Goal: Transaction & Acquisition: Purchase product/service

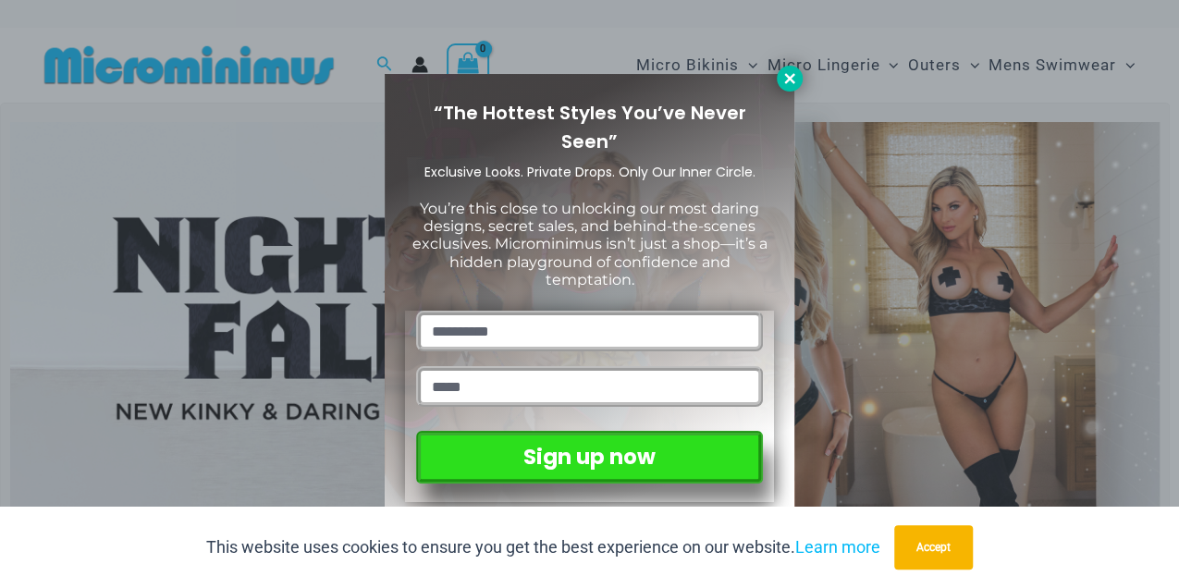
click at [786, 76] on icon at bounding box center [789, 78] width 10 height 10
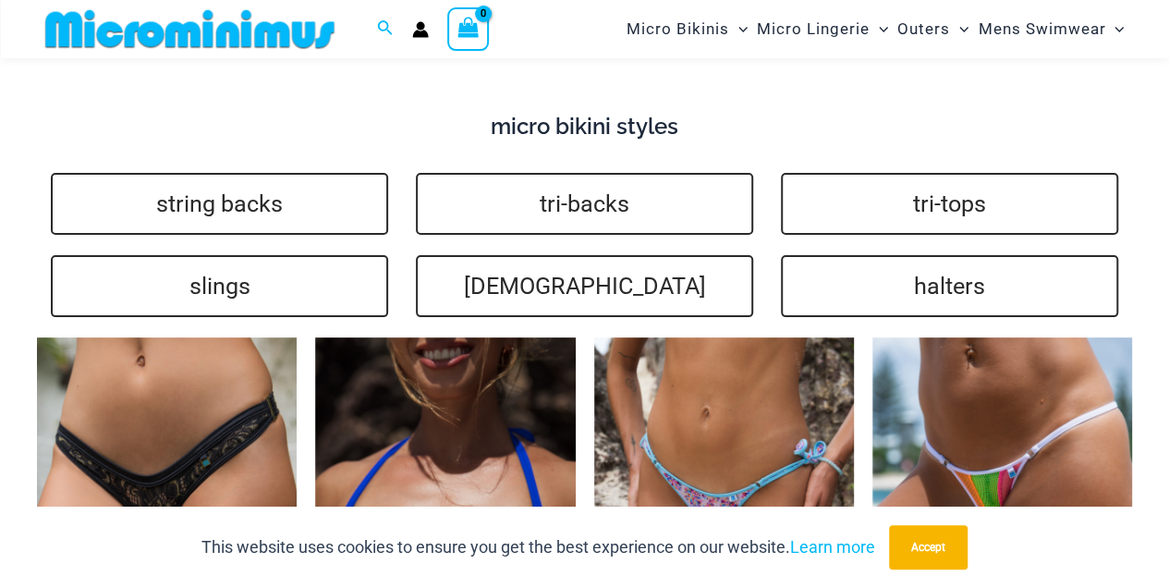
scroll to position [3617, 0]
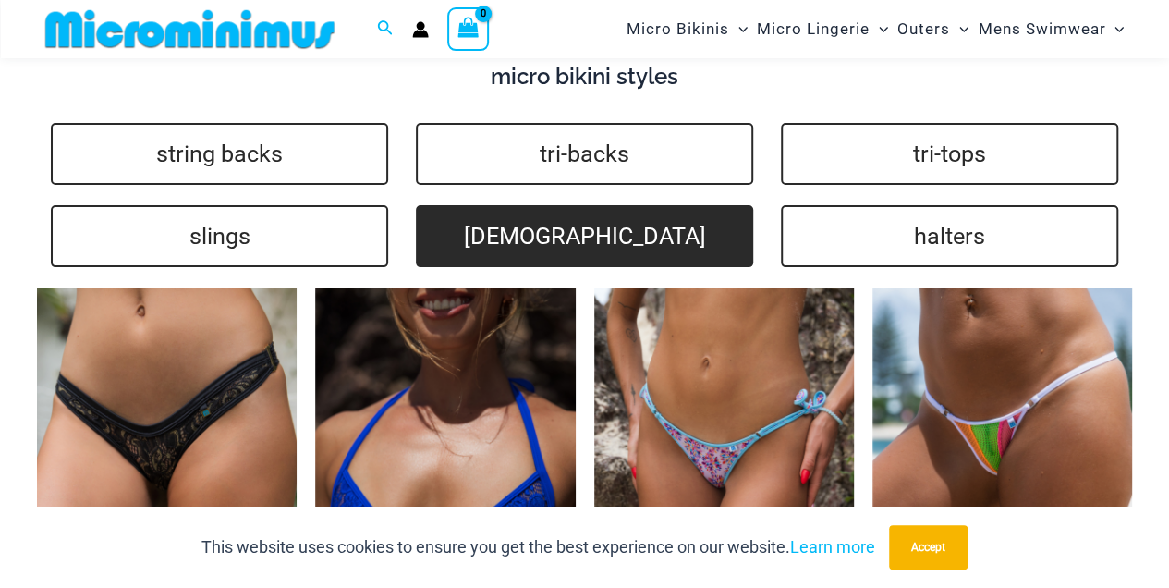
click at [527, 216] on link "brazilians" at bounding box center [584, 236] width 337 height 62
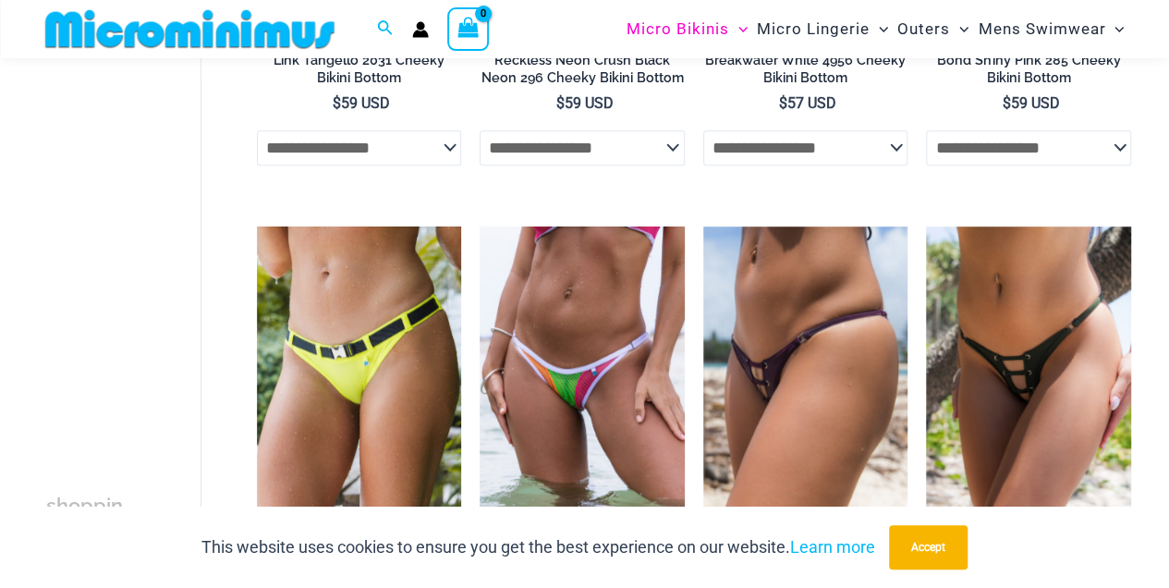
scroll to position [490, 0]
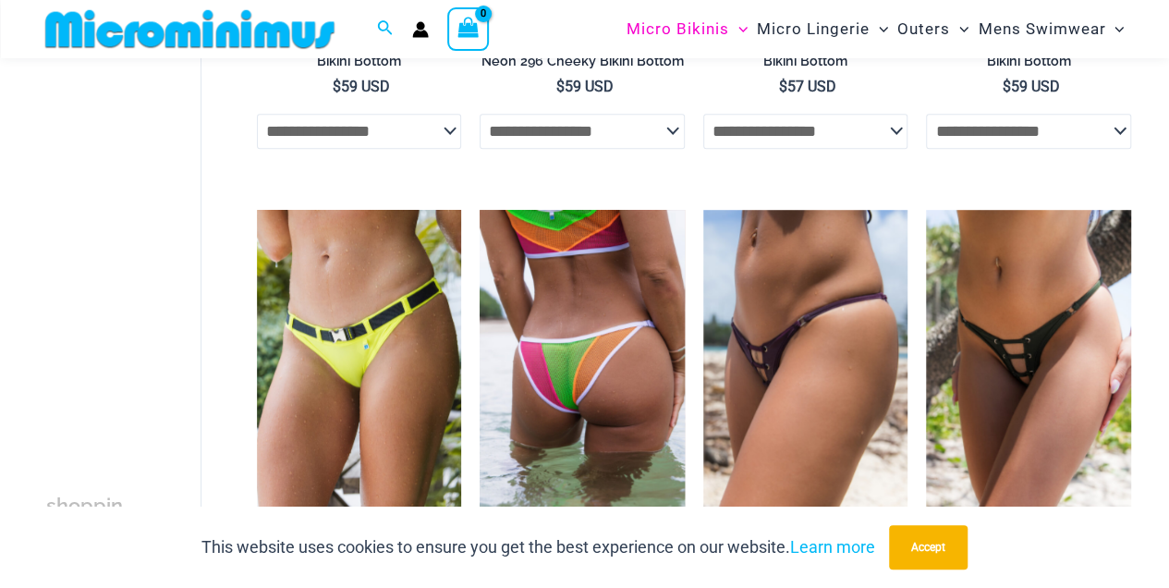
click at [578, 379] on img at bounding box center [582, 363] width 205 height 307
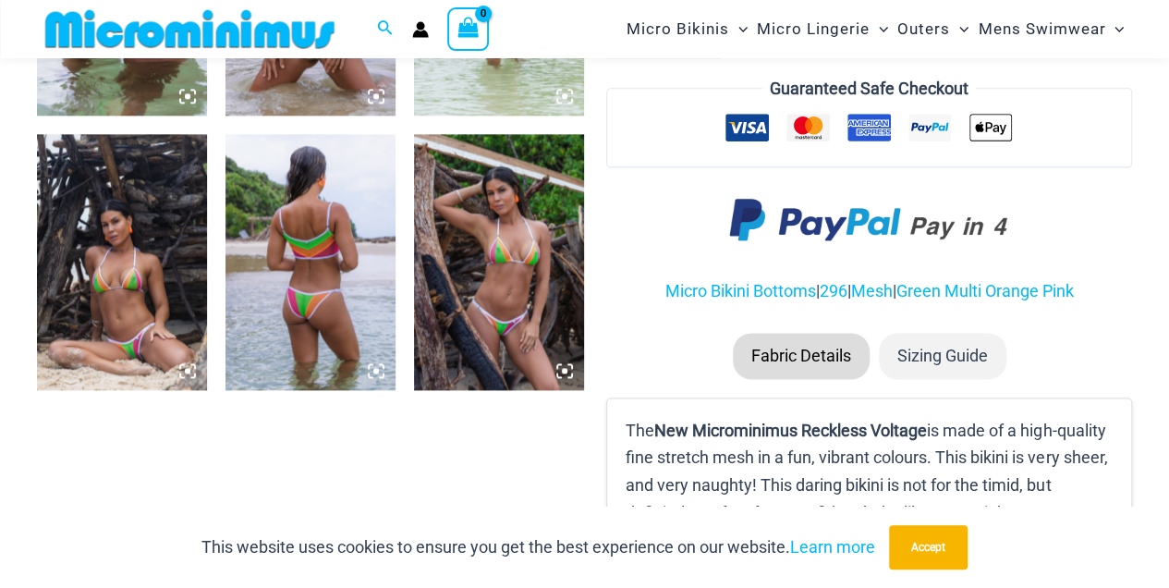
scroll to position [1206, 0]
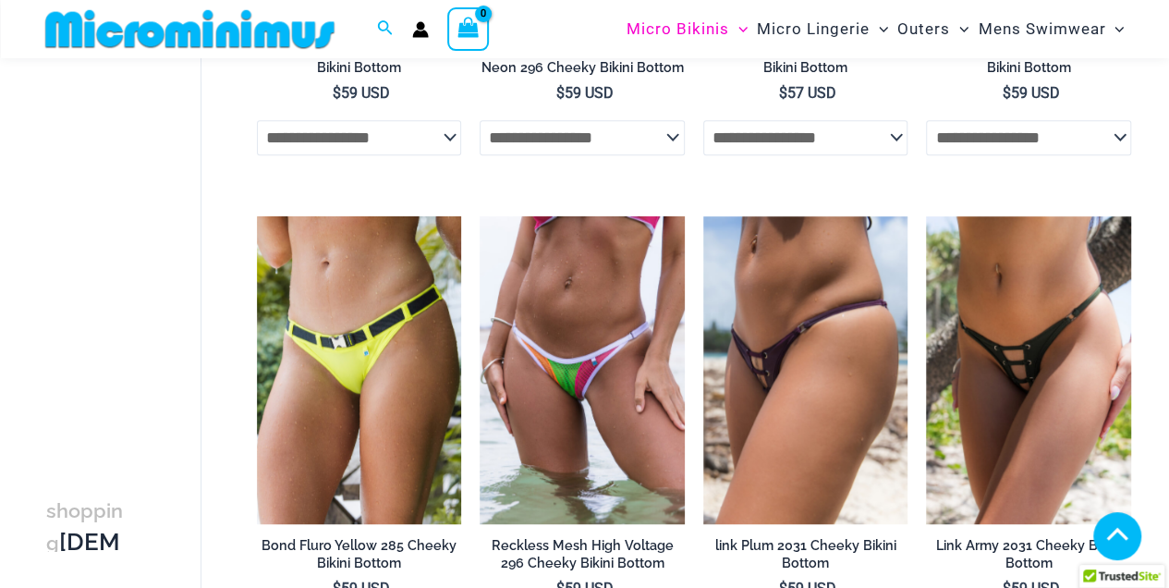
scroll to position [490, 0]
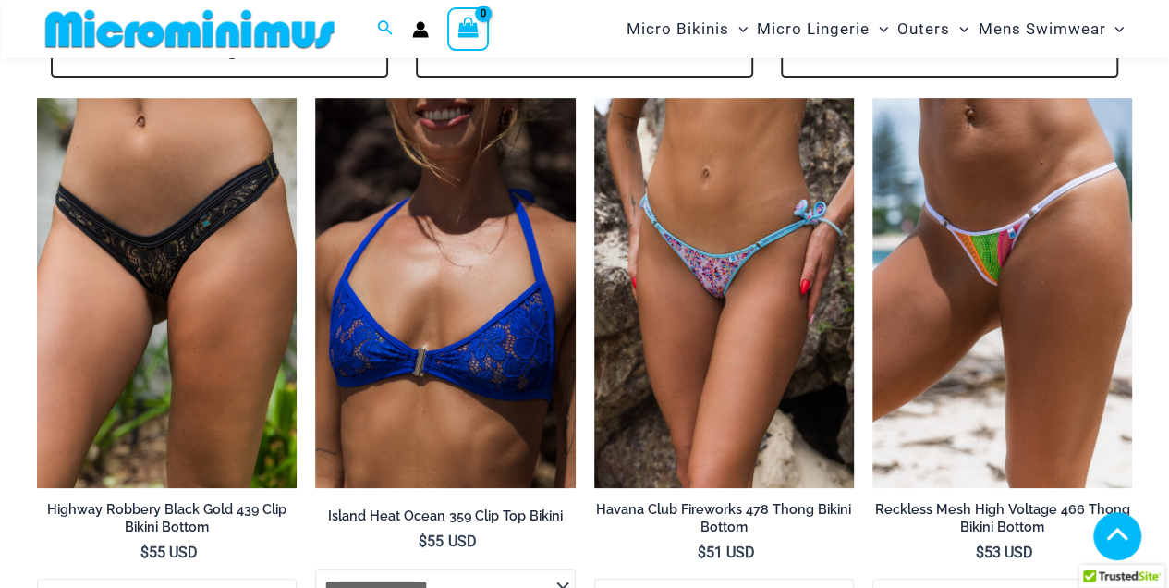
scroll to position [3617, 0]
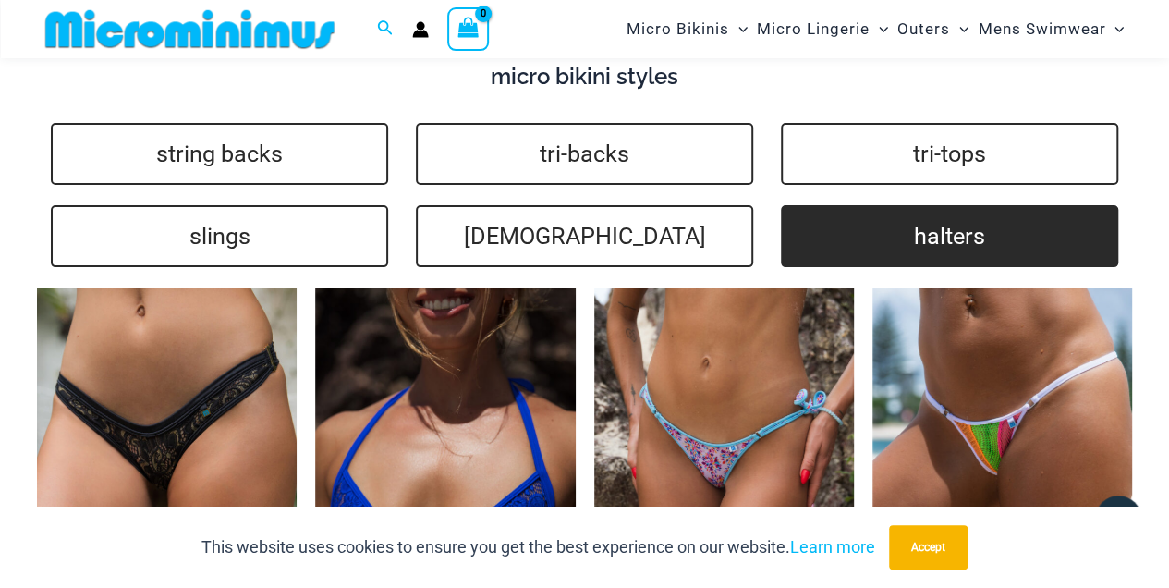
click at [954, 239] on link "halters" at bounding box center [949, 236] width 337 height 62
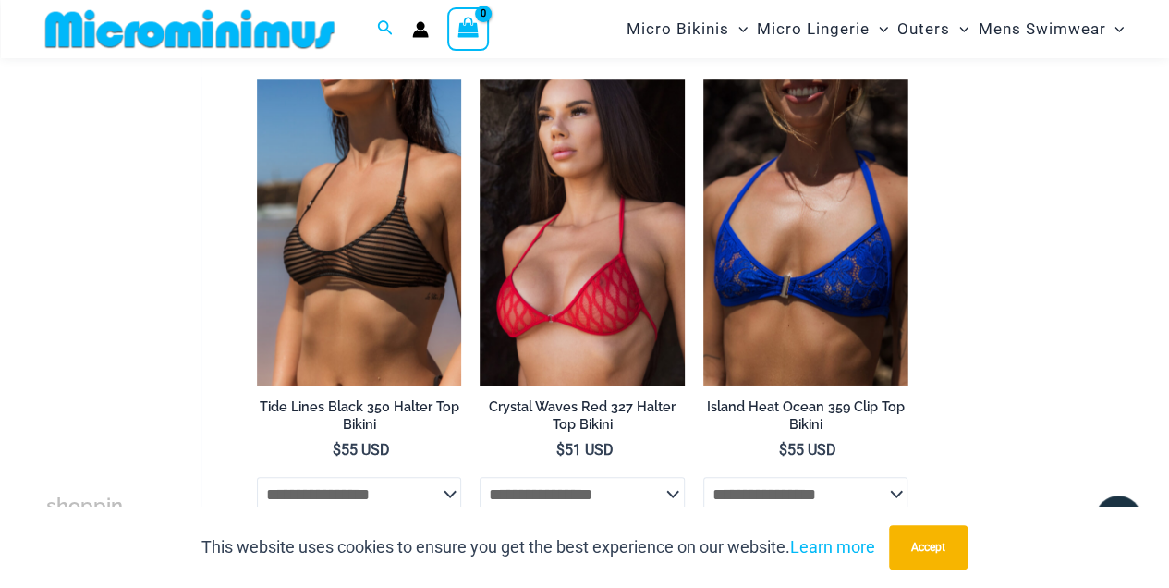
scroll to position [573, 0]
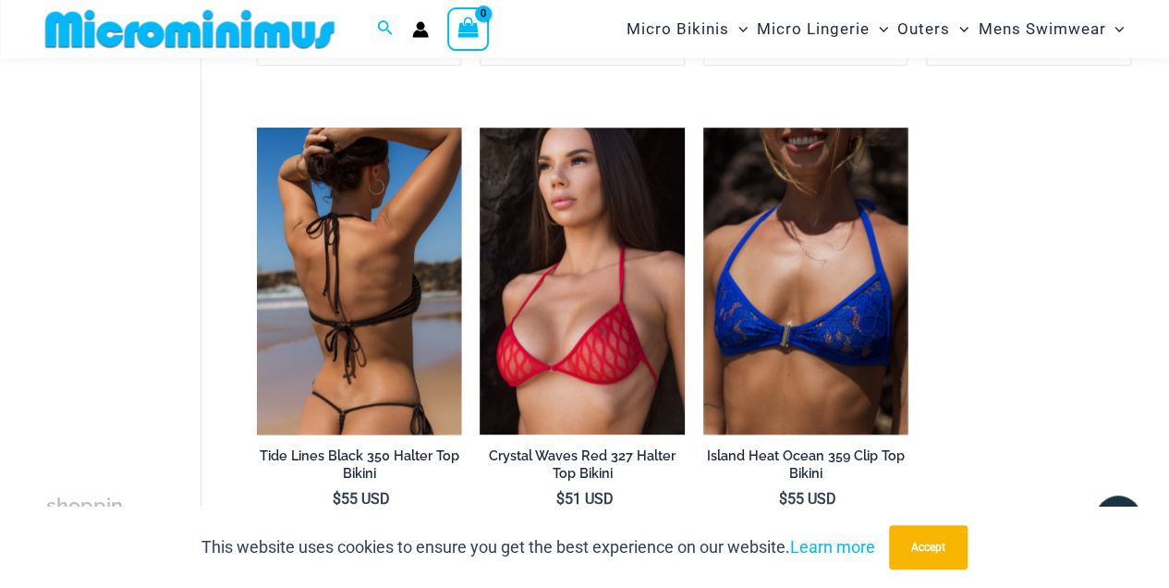
click at [344, 333] on img at bounding box center [359, 281] width 205 height 307
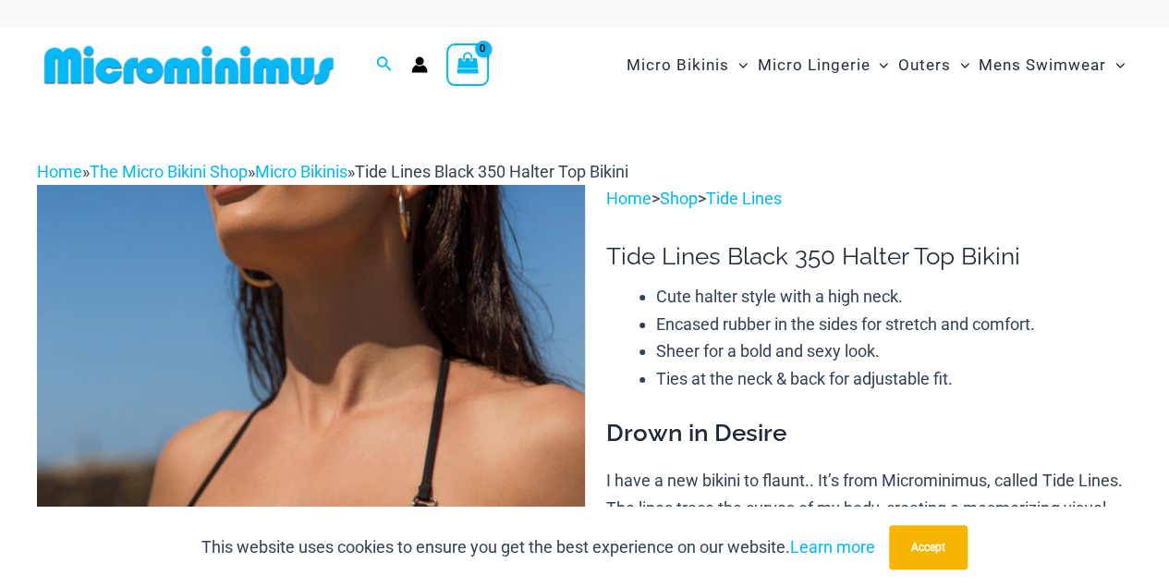
click at [1169, 577] on div "This website uses cookies to ensure you get the best experience on our website.…" at bounding box center [584, 547] width 1169 height 81
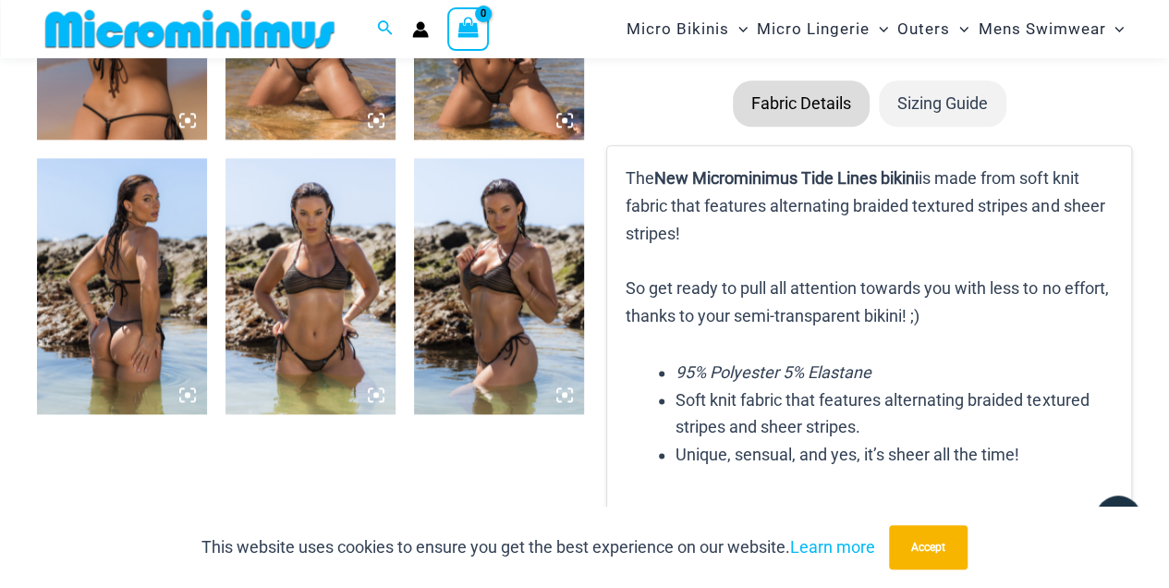
scroll to position [1165, 0]
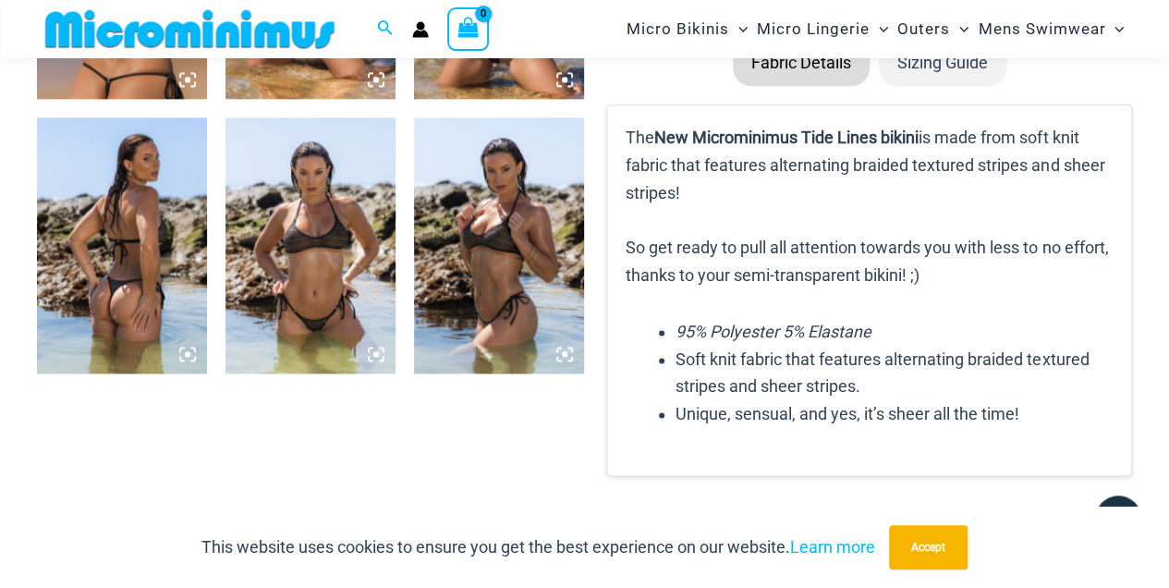
click at [287, 268] on img at bounding box center [311, 244] width 170 height 255
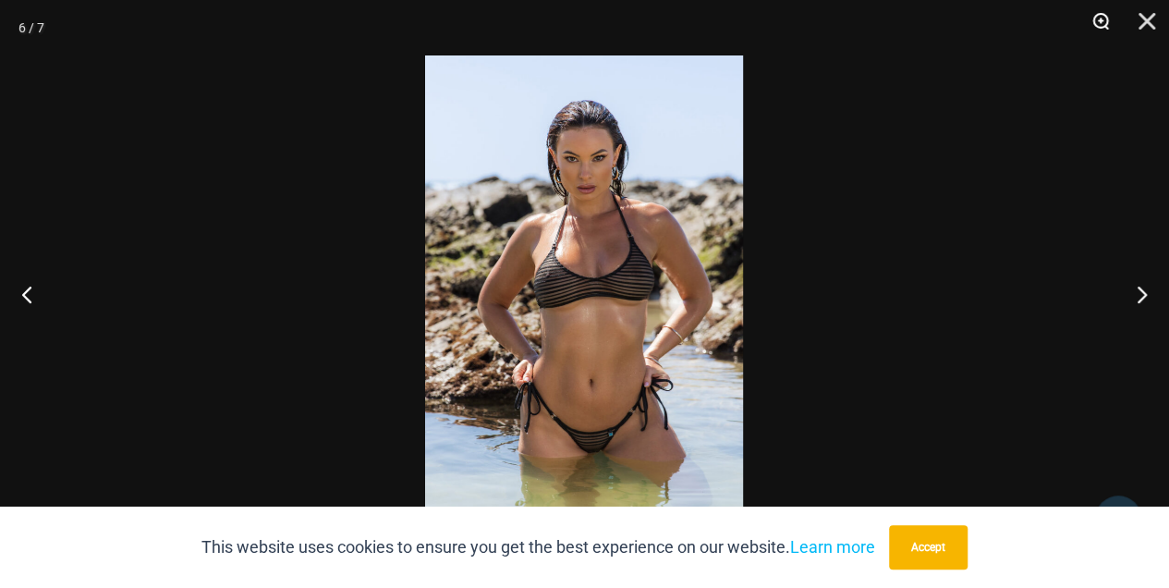
click at [1093, 21] on button "Zoom" at bounding box center [1095, 27] width 46 height 55
